Goal: Check status: Verify the current state of an ongoing process or item

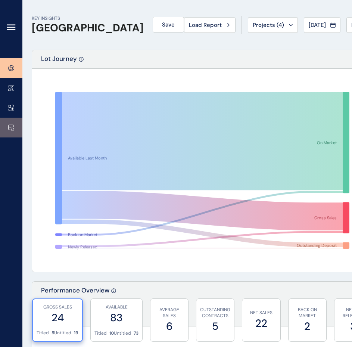
click at [10, 124] on icon at bounding box center [11, 127] width 6 height 6
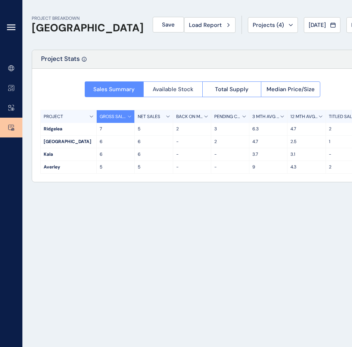
click at [161, 87] on span "Available Stock" at bounding box center [173, 89] width 41 height 7
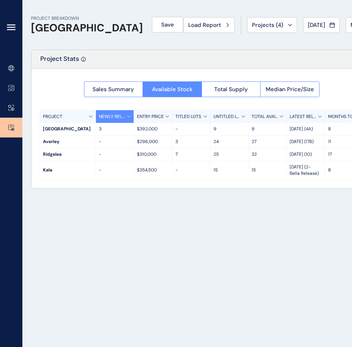
scroll to position [0, 7]
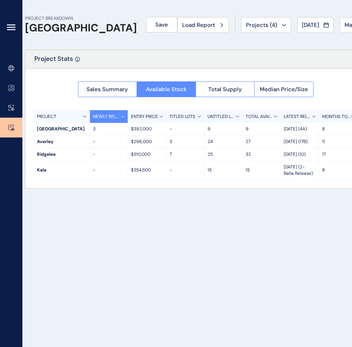
click at [222, 173] on p "15" at bounding box center [224, 170] width 32 height 6
click at [205, 168] on div "15" at bounding box center [224, 170] width 38 height 19
click at [248, 176] on div "15" at bounding box center [262, 170] width 38 height 19
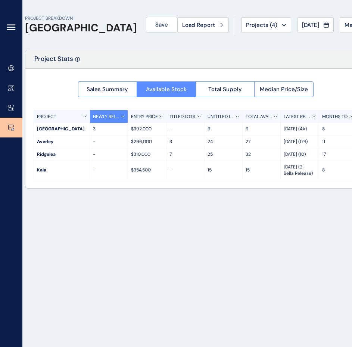
click at [249, 173] on p "15" at bounding box center [262, 170] width 32 height 6
click at [246, 171] on p "15" at bounding box center [262, 170] width 32 height 6
click at [336, 193] on div "PROJECT BREAKDOWN Pakenham East Save Load Report Projects ( 4 ) [DATE] 2025 < >…" at bounding box center [196, 173] width 360 height 347
